Goal: Task Accomplishment & Management: Manage account settings

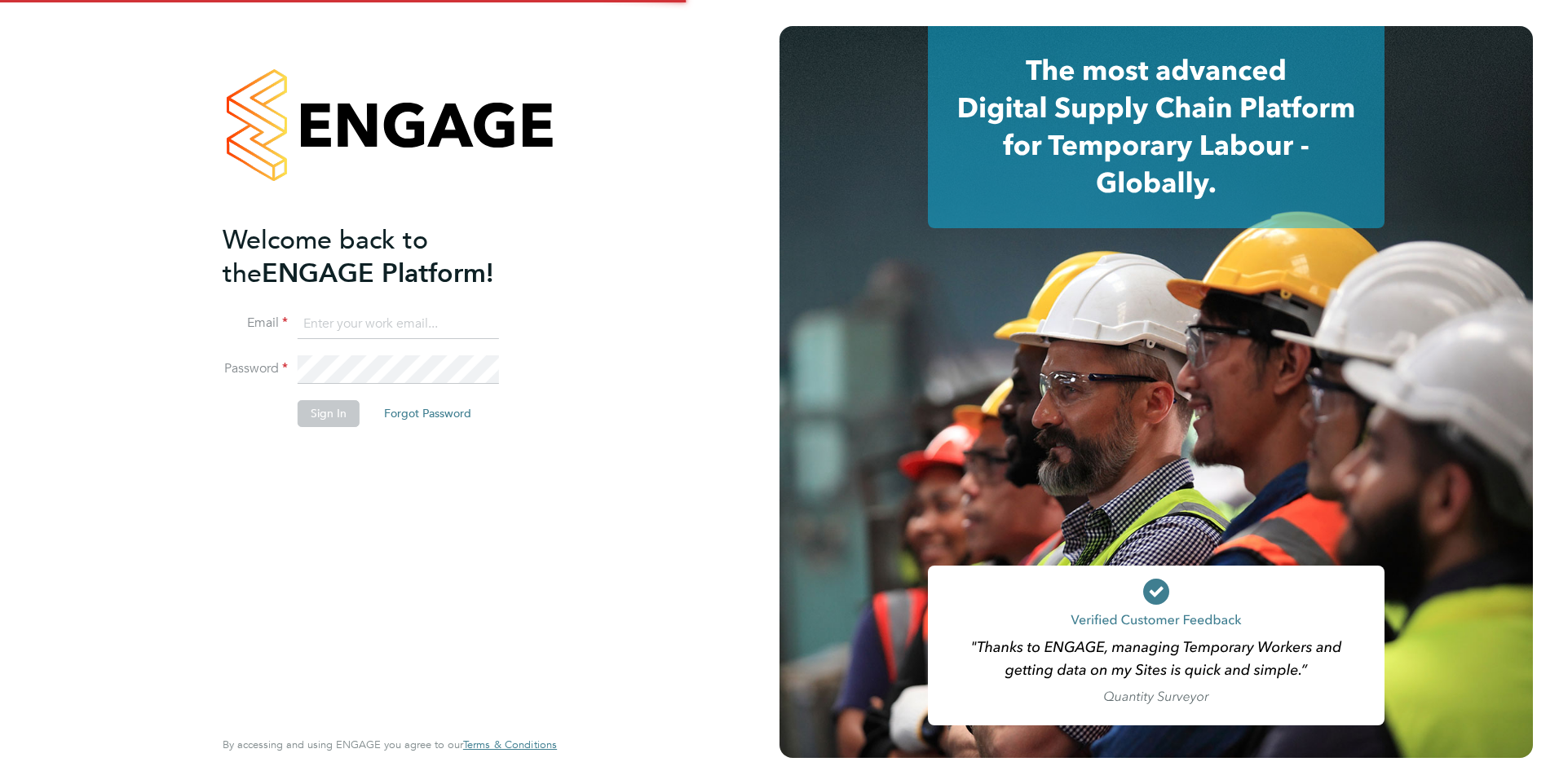
type input "eva@mmpconsultancy.co.uk"
drag, startPoint x: 347, startPoint y: 391, endPoint x: 329, endPoint y: 421, distance: 35.0
click at [332, 415] on fieldset "Email eva@mmpconsultancy.co.uk Password Sign In Forgot Password" at bounding box center [381, 377] width 318 height 134
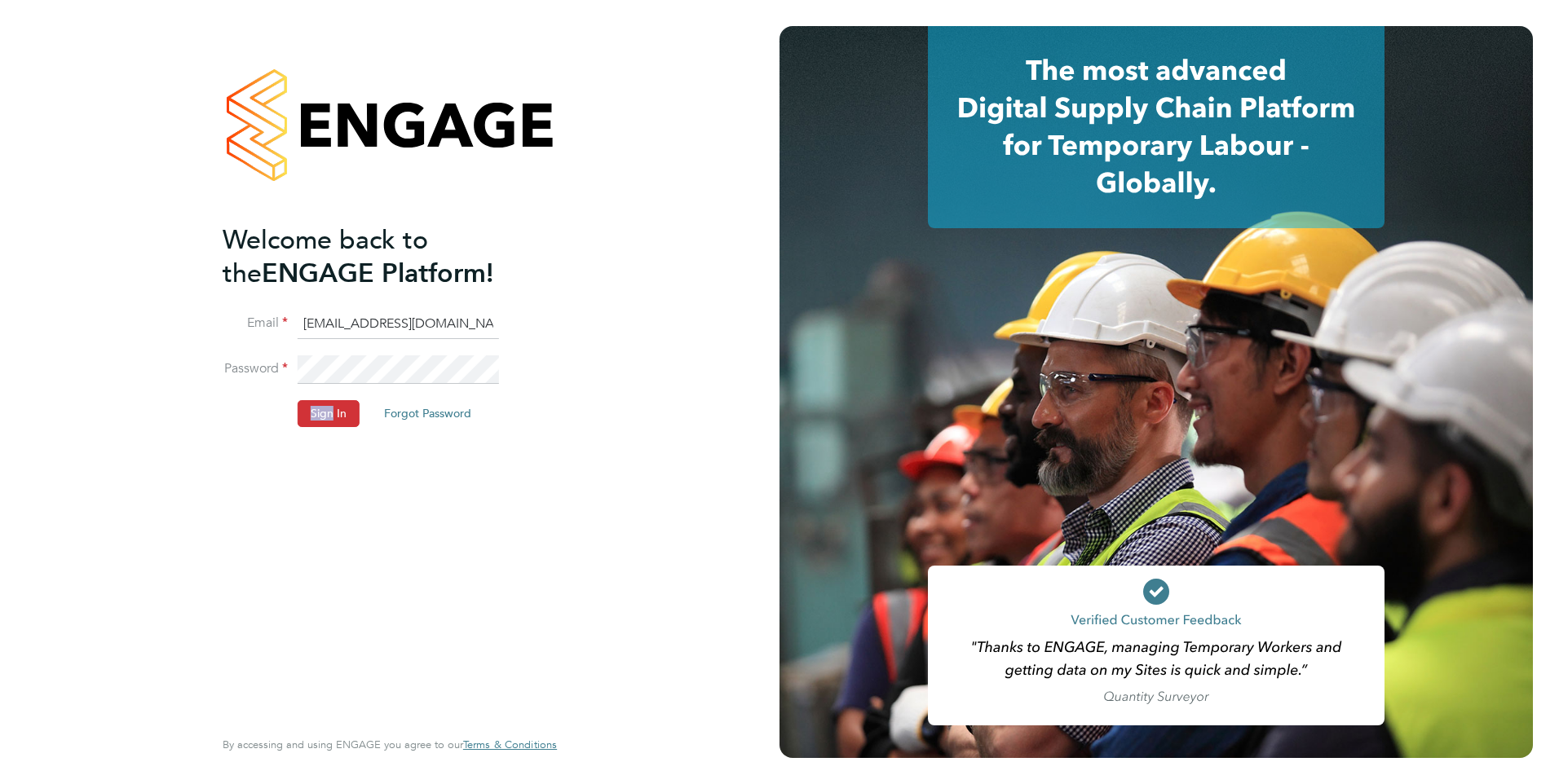
click at [328, 422] on button "Sign In" at bounding box center [328, 414] width 62 height 26
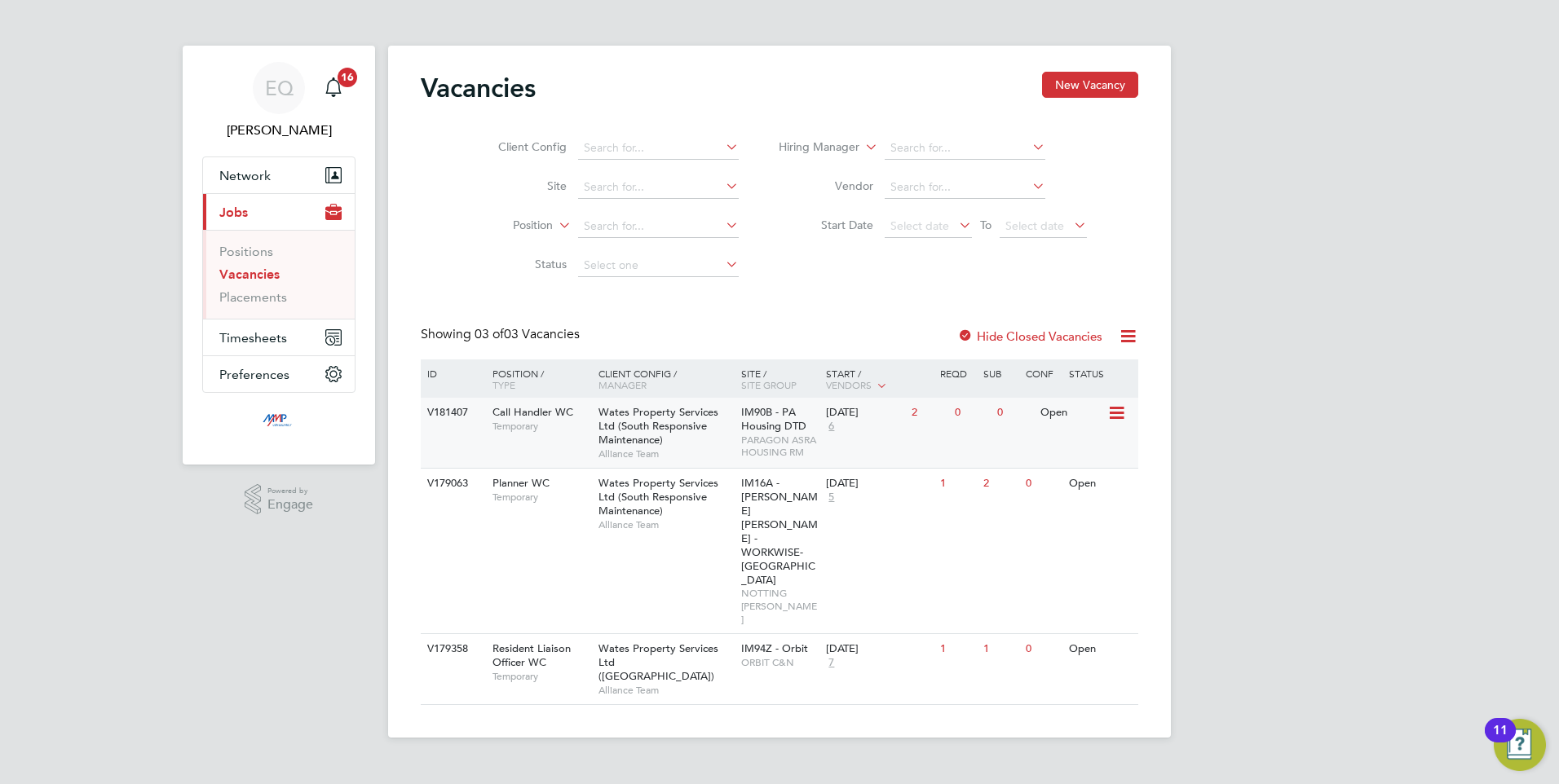
click at [570, 415] on span "Call Handler WC" at bounding box center [532, 412] width 80 height 14
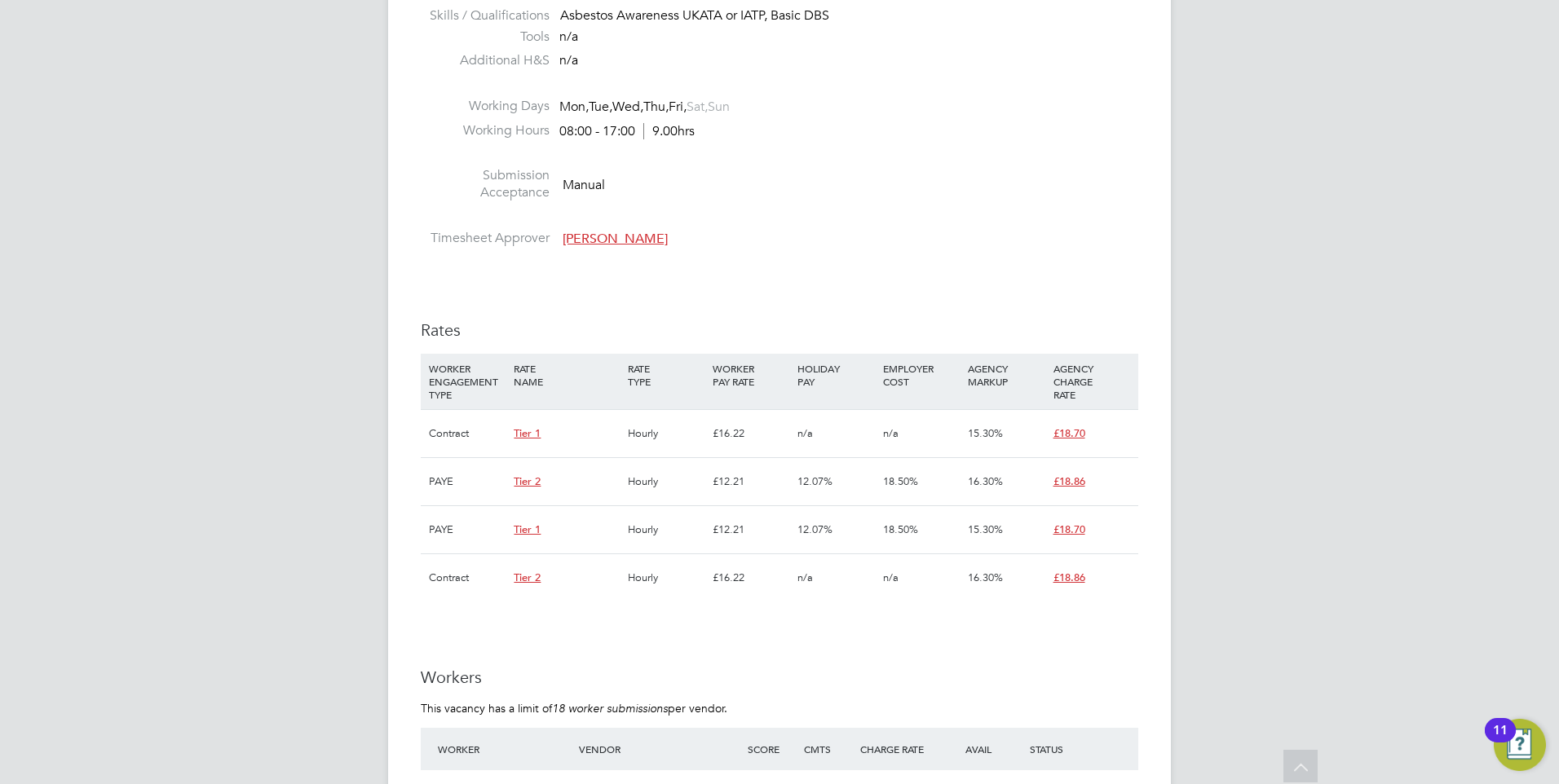
scroll to position [163, 0]
